Goal: Transaction & Acquisition: Purchase product/service

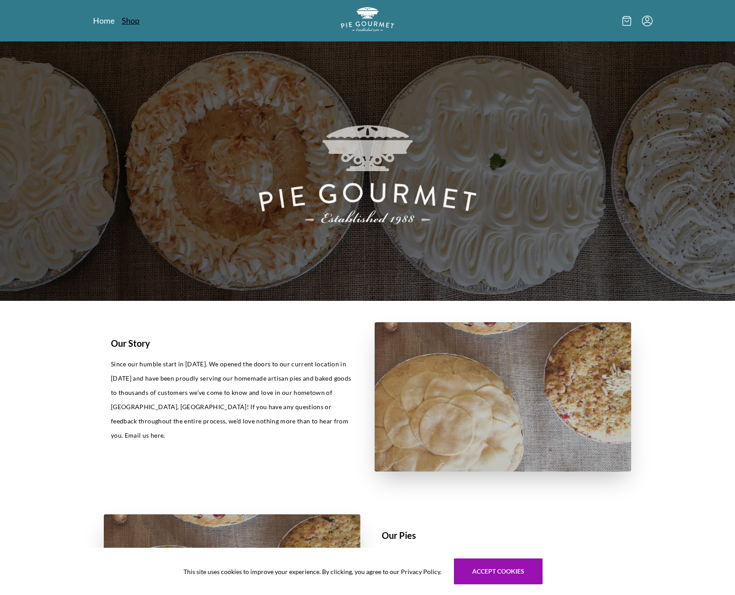
click at [124, 17] on link "Shop" at bounding box center [131, 20] width 18 height 11
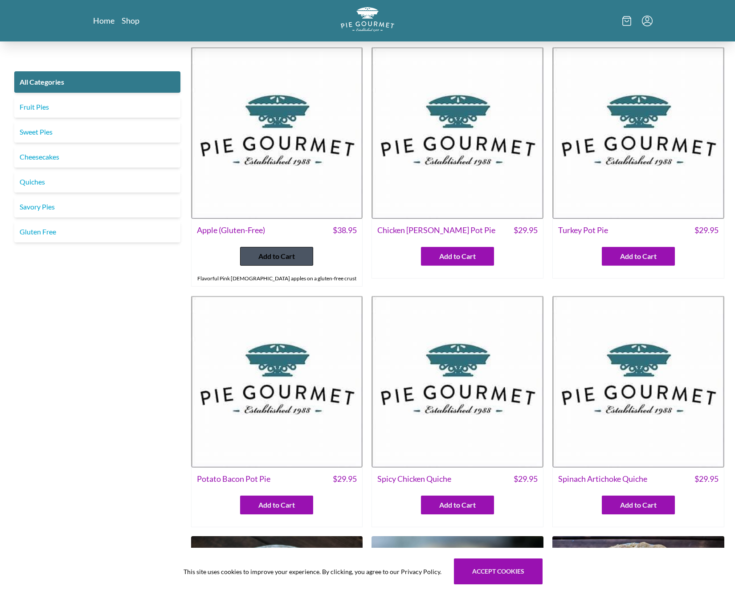
click at [292, 252] on span "Add to Cart" at bounding box center [276, 256] width 37 height 11
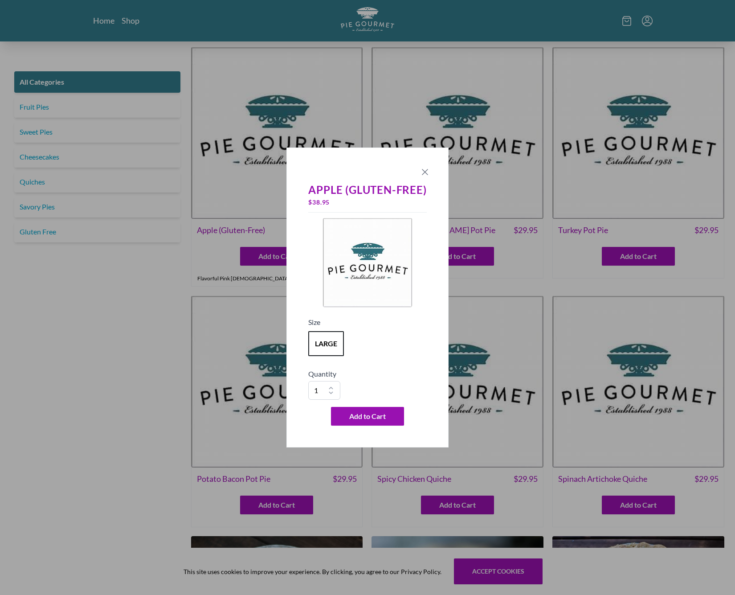
click at [424, 170] on icon "Close panel" at bounding box center [425, 172] width 11 height 11
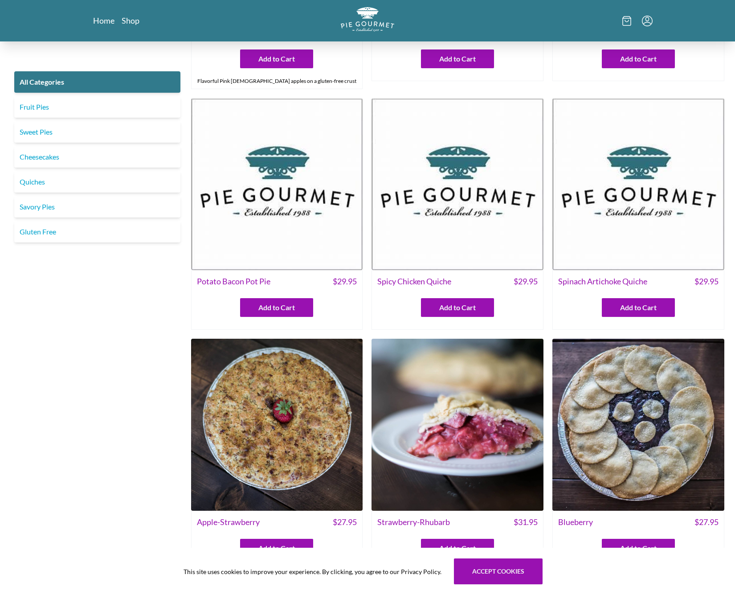
scroll to position [233, 0]
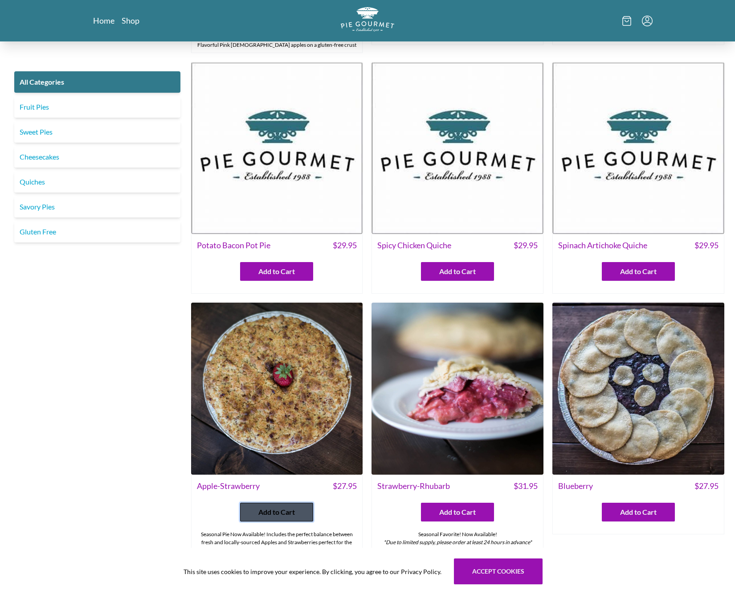
click at [282, 506] on button "Add to Cart" at bounding box center [276, 511] width 73 height 19
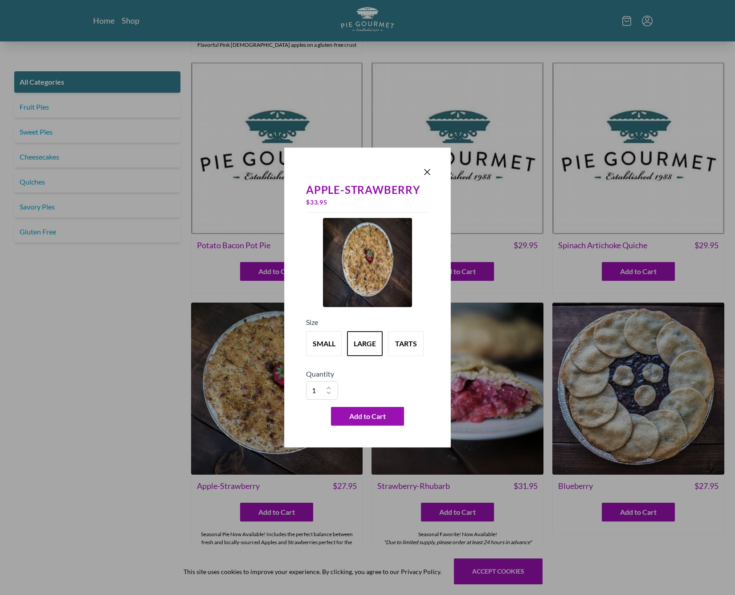
click at [381, 373] on h5 "Quantity" at bounding box center [367, 373] width 123 height 11
click at [427, 174] on icon "Close panel" at bounding box center [427, 172] width 11 height 11
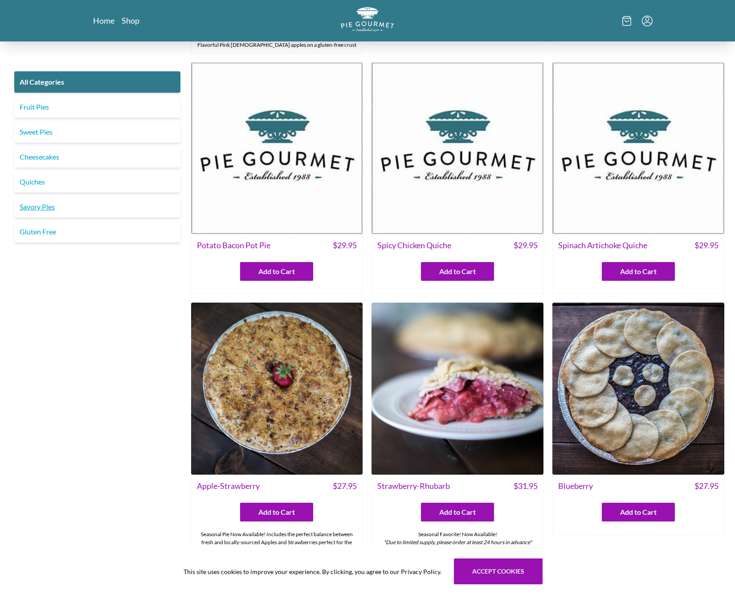
click at [58, 207] on link "Savory Pies" at bounding box center [97, 206] width 166 height 21
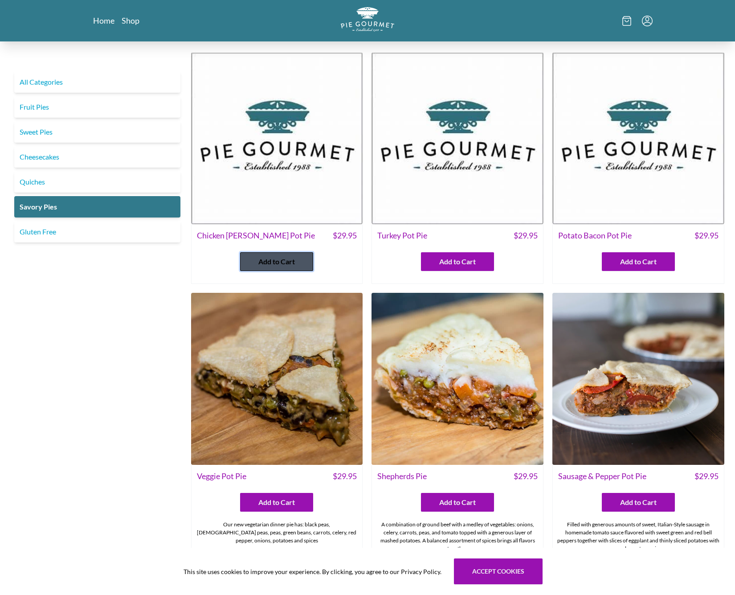
click at [266, 264] on span "Add to Cart" at bounding box center [276, 261] width 37 height 11
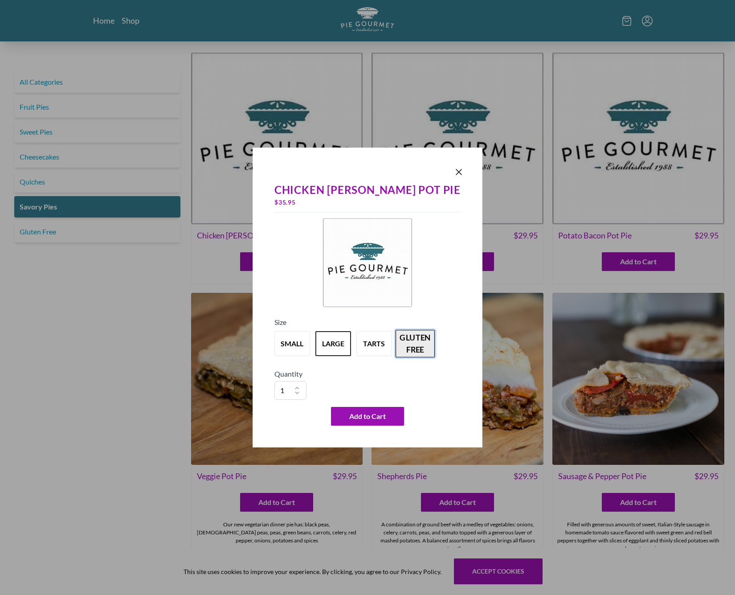
click at [430, 347] on button "gluten free" at bounding box center [415, 344] width 39 height 28
click at [376, 417] on span "Add to Cart" at bounding box center [367, 416] width 37 height 11
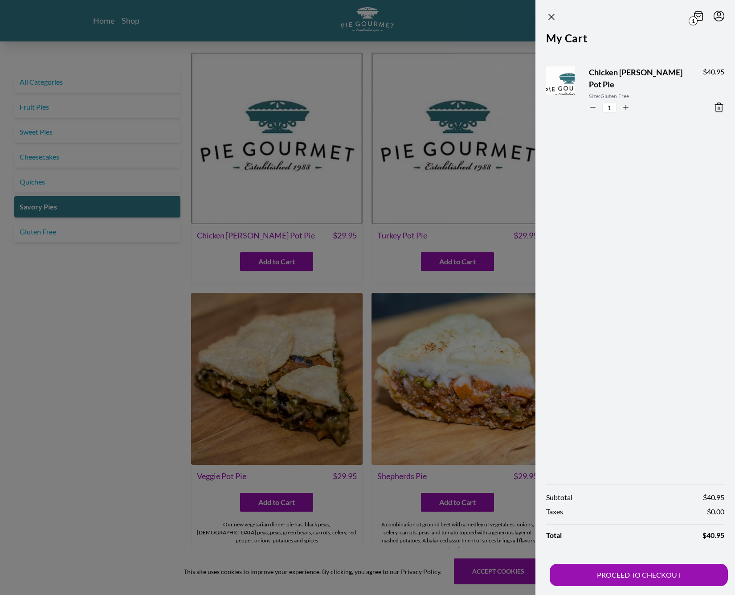
click at [404, 69] on div at bounding box center [367, 297] width 735 height 595
